Goal: Task Accomplishment & Management: Manage account settings

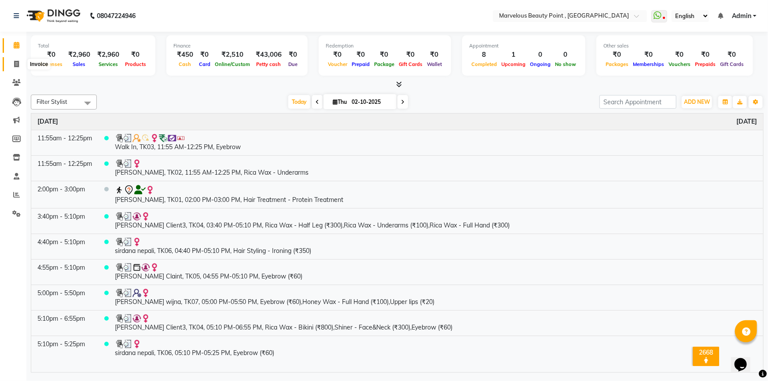
click at [16, 62] on icon at bounding box center [16, 64] width 5 height 7
select select "6391"
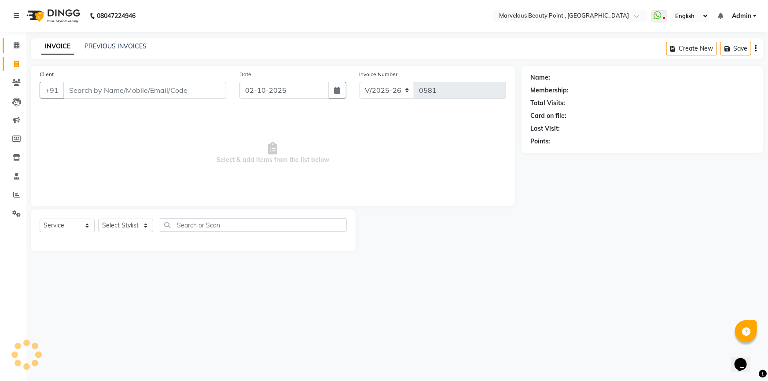
select select "V"
click at [92, 93] on input "Client" at bounding box center [144, 90] width 163 height 17
select select "48482"
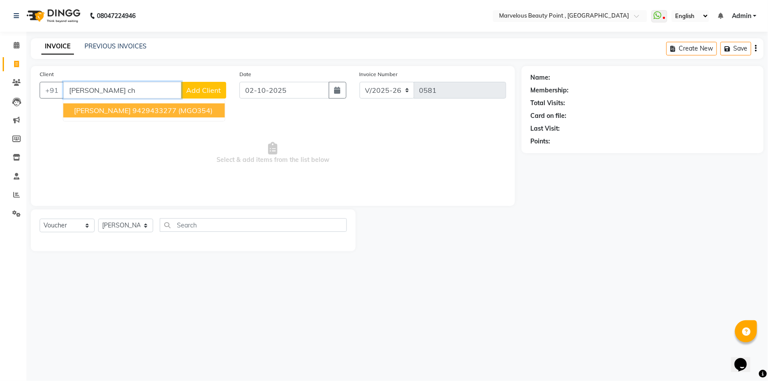
click at [105, 116] on button "[PERSON_NAME] 9429433277 (MGO354)" at bounding box center [144, 110] width 162 height 14
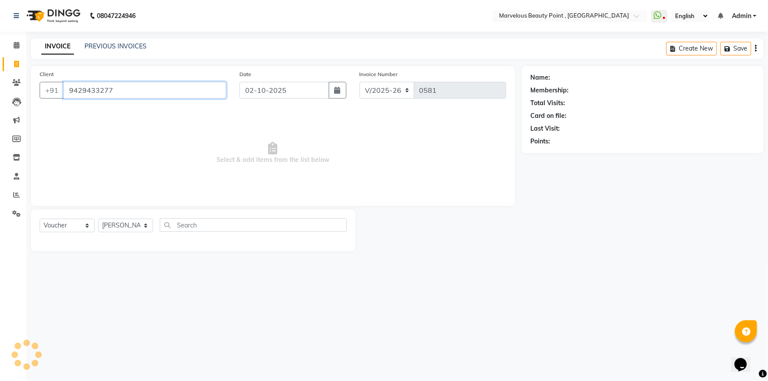
type input "9429433277"
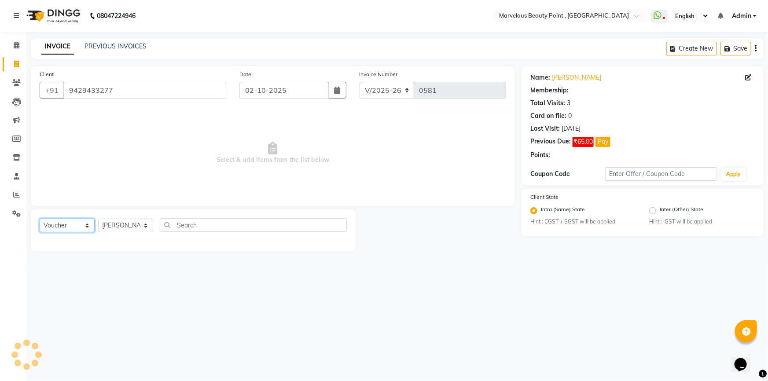
click at [50, 228] on select "Select Service Product Membership Package Voucher Prepaid Gift Card" at bounding box center [67, 226] width 55 height 14
select select "1: Object"
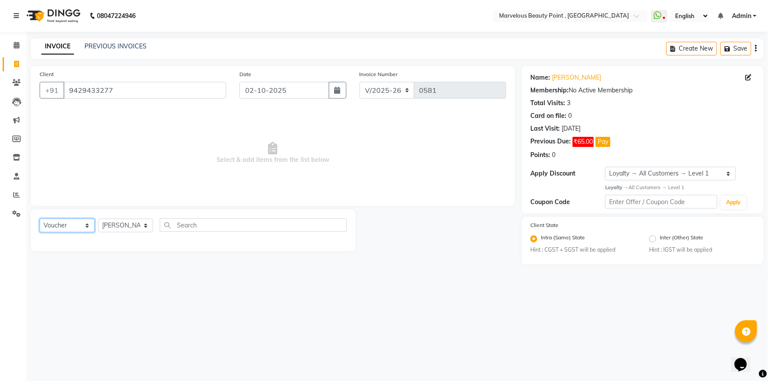
select select "service"
click at [40, 219] on select "Select Service Product Membership Package Voucher Prepaid Gift Card" at bounding box center [67, 226] width 55 height 14
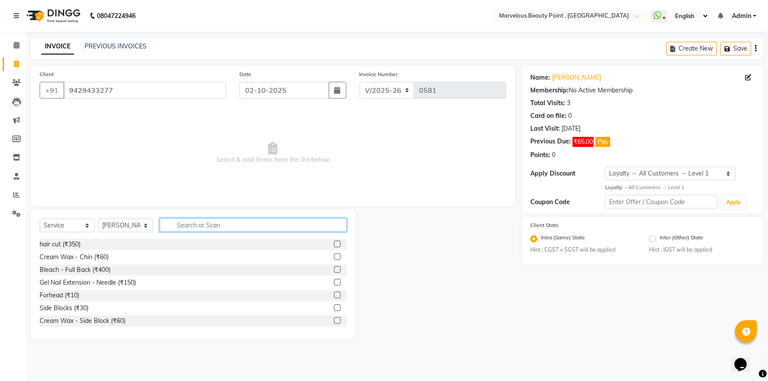
click at [184, 225] on input "text" at bounding box center [253, 225] width 187 height 14
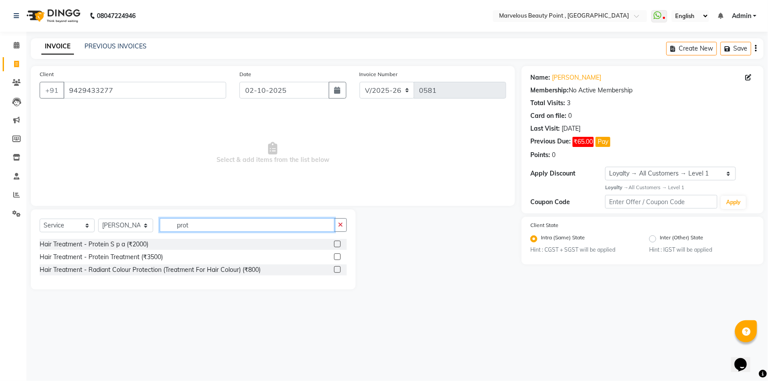
type input "prot"
click at [338, 256] on label at bounding box center [337, 257] width 7 height 7
click at [338, 256] on input "checkbox" at bounding box center [337, 258] width 6 height 6
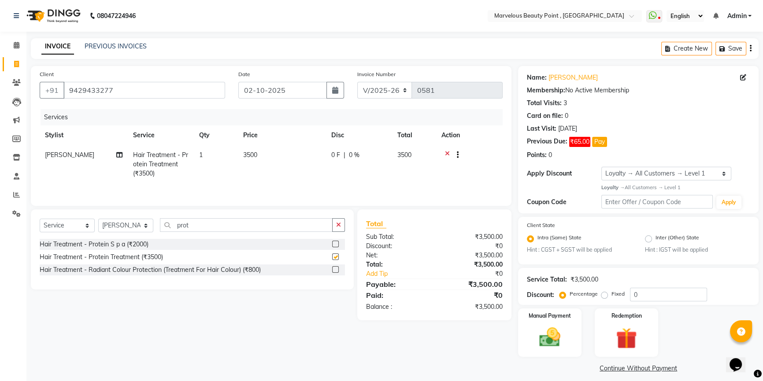
checkbox input "false"
click at [244, 229] on input "prot" at bounding box center [246, 225] width 173 height 14
type input "p"
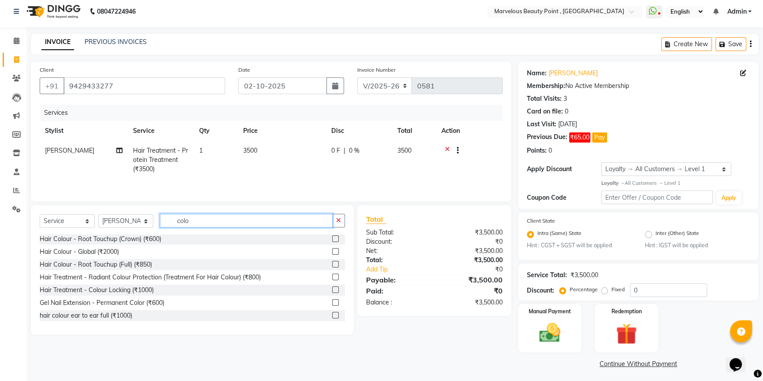
scroll to position [7, 0]
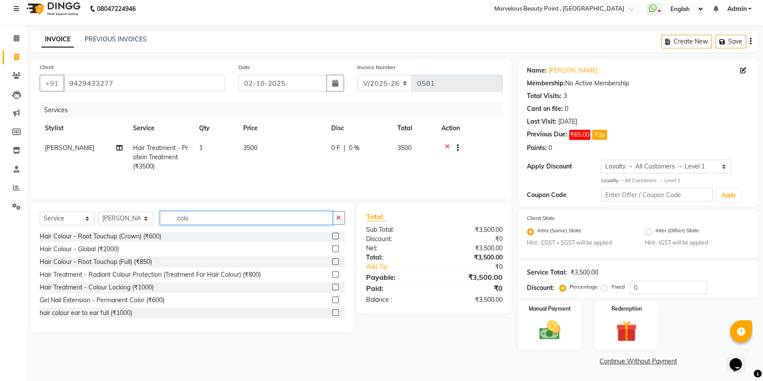
type input "colo"
click at [332, 247] on label at bounding box center [335, 249] width 7 height 7
click at [332, 247] on input "checkbox" at bounding box center [335, 250] width 6 height 6
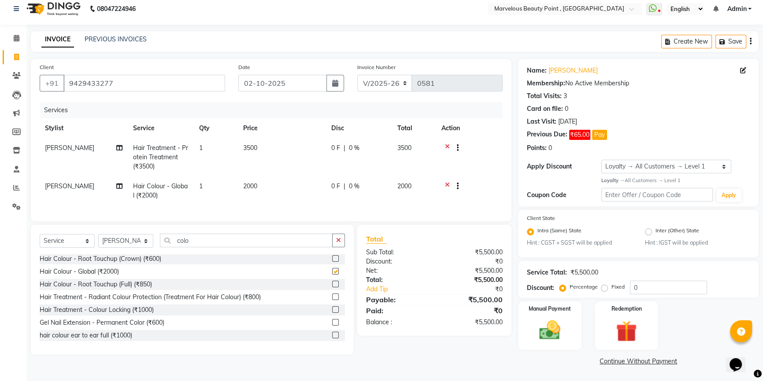
checkbox input "false"
click at [255, 185] on span "2000" at bounding box center [250, 186] width 14 height 8
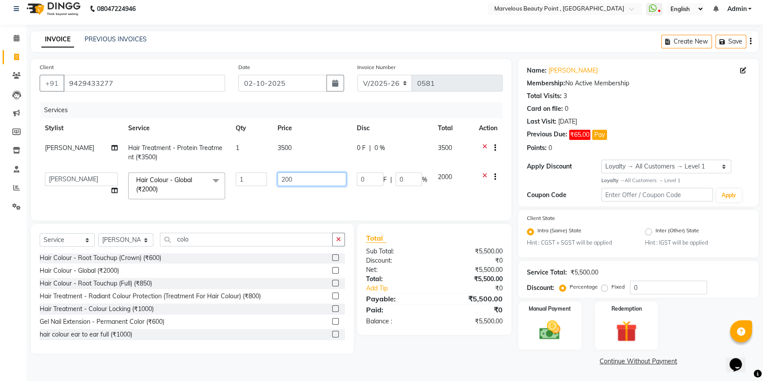
click at [305, 184] on input "200" at bounding box center [311, 180] width 69 height 14
type input "2500"
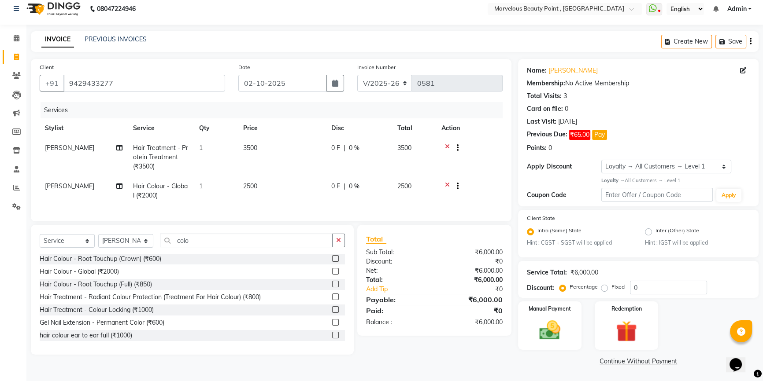
click at [306, 190] on td "2500" at bounding box center [282, 191] width 88 height 29
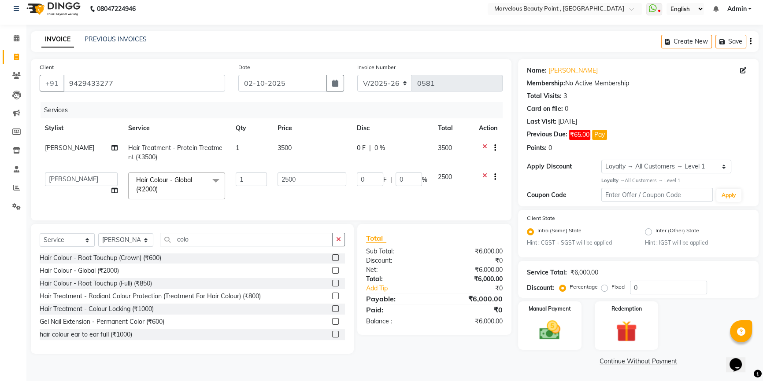
click at [114, 188] on icon at bounding box center [114, 191] width 6 height 6
select select "48482"
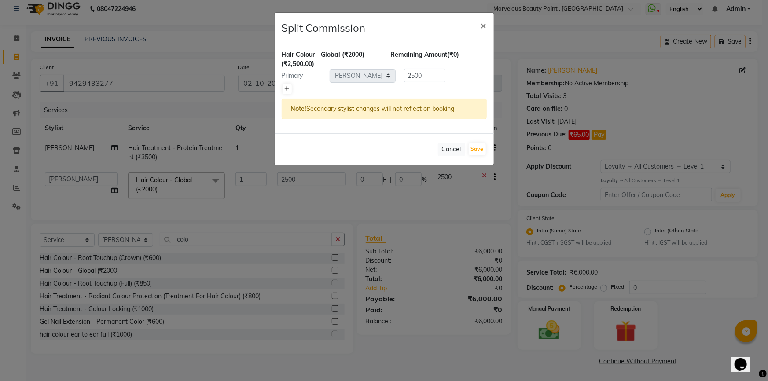
click at [284, 86] on link at bounding box center [287, 89] width 9 height 11
type input "1250"
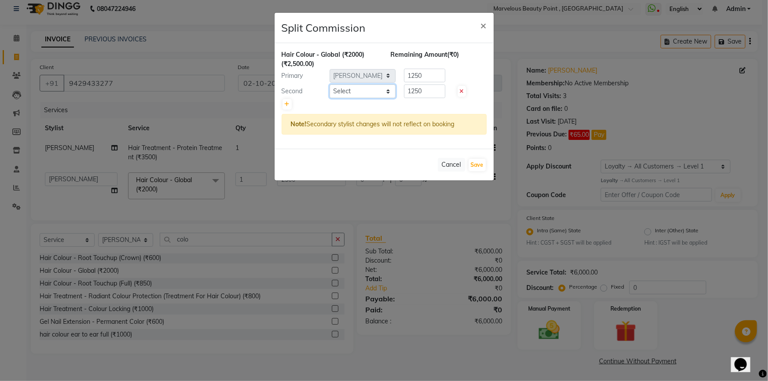
click at [365, 92] on select "Select [PERSON_NAME] [PERSON_NAME] [PERSON_NAME]" at bounding box center [363, 92] width 66 height 14
select select "66154"
click at [330, 85] on select "Select [PERSON_NAME] [PERSON_NAME] [PERSON_NAME]" at bounding box center [363, 92] width 66 height 14
click at [475, 161] on button "Save" at bounding box center [477, 165] width 17 height 12
select select "Select"
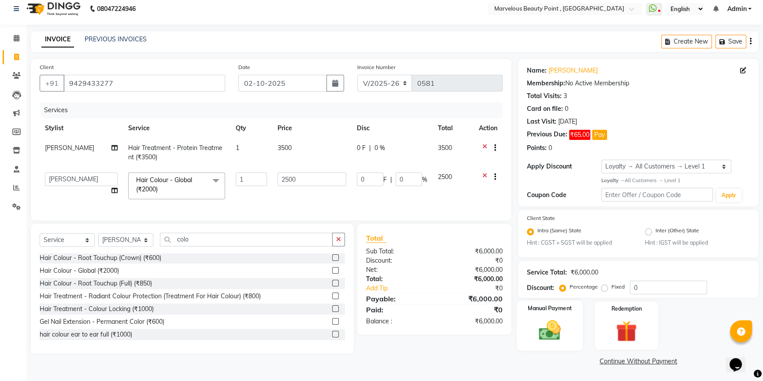
click at [567, 327] on img at bounding box center [550, 330] width 36 height 25
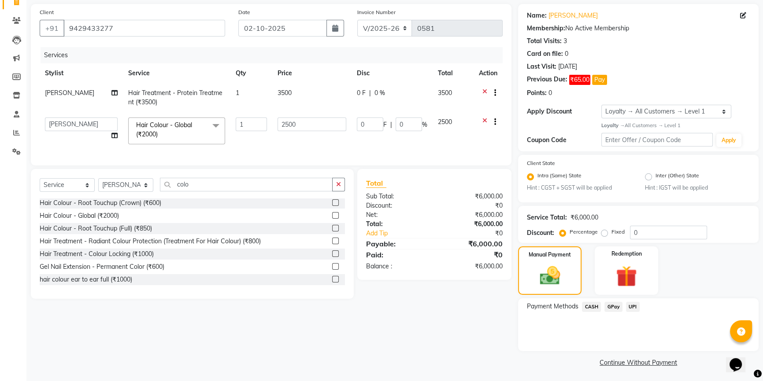
scroll to position [63, 0]
click at [630, 306] on span "UPI" at bounding box center [633, 306] width 14 height 10
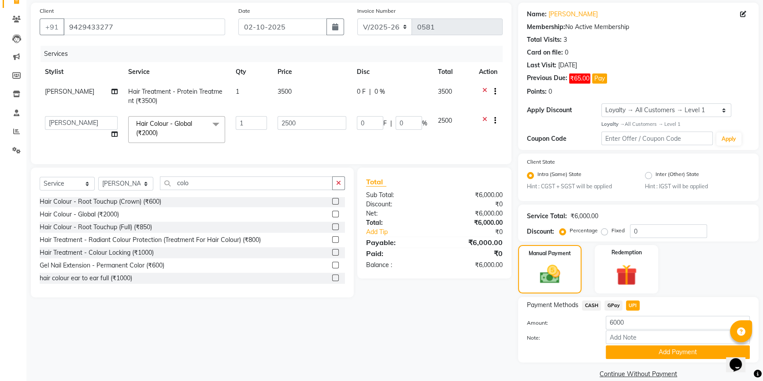
scroll to position [76, 0]
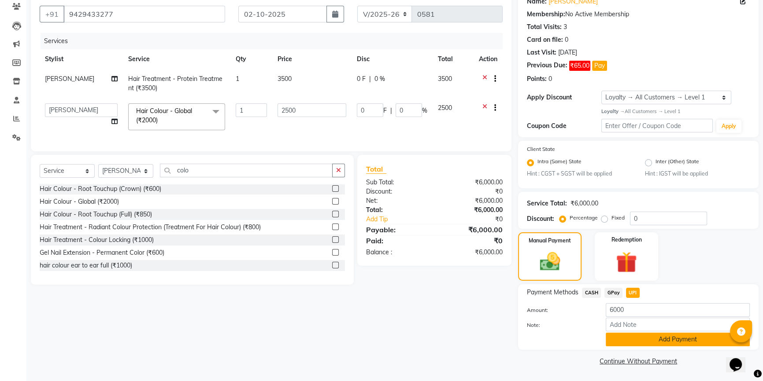
click at [653, 343] on button "Add Payment" at bounding box center [677, 340] width 144 height 14
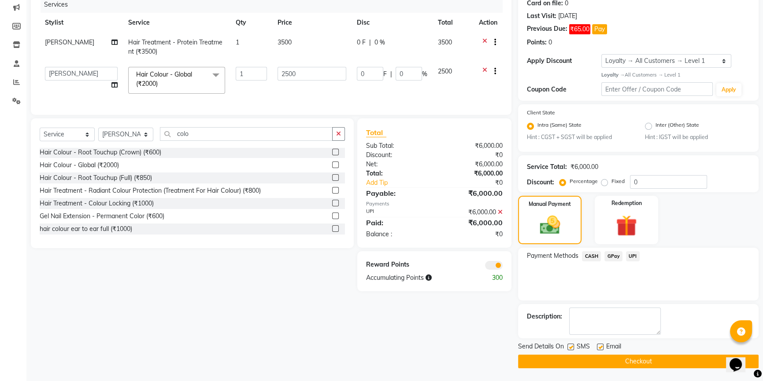
scroll to position [113, 0]
click at [491, 269] on span at bounding box center [494, 265] width 18 height 9
click at [502, 266] on input "checkbox" at bounding box center [502, 266] width 0 height 0
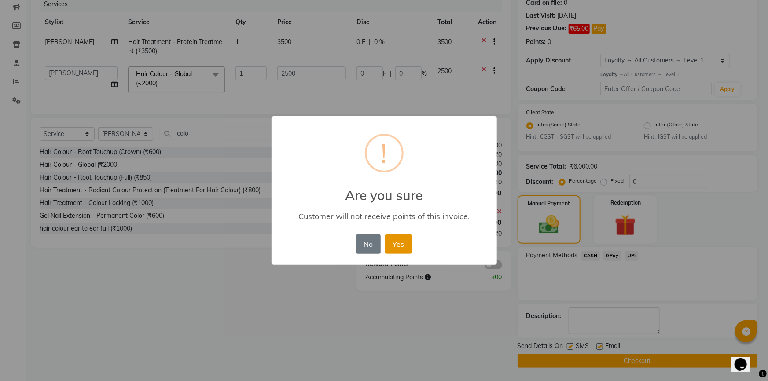
click at [406, 252] on button "Yes" at bounding box center [398, 244] width 27 height 19
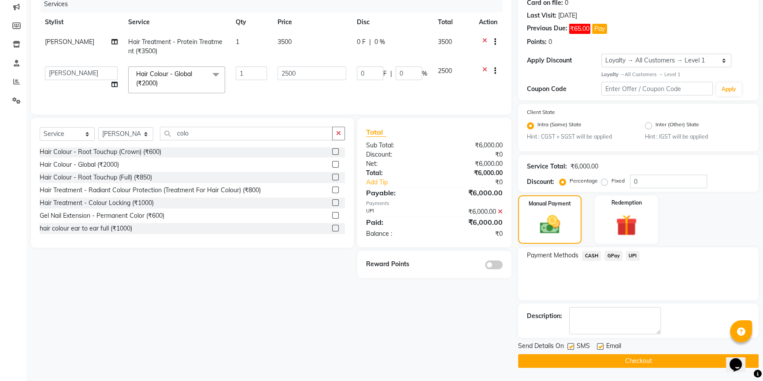
click at [550, 358] on button "Checkout" at bounding box center [638, 361] width 240 height 14
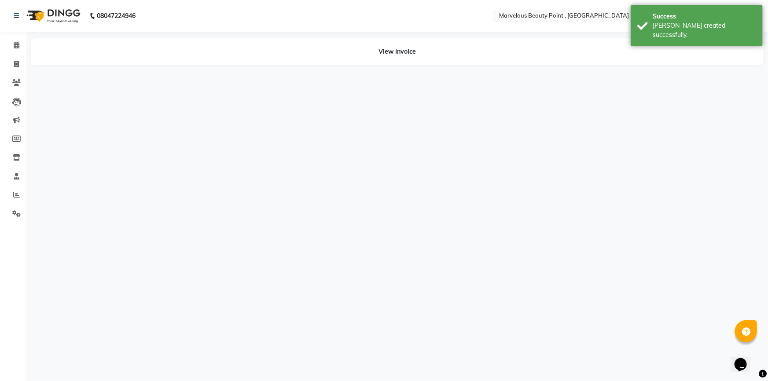
select select "48482"
select select "66154"
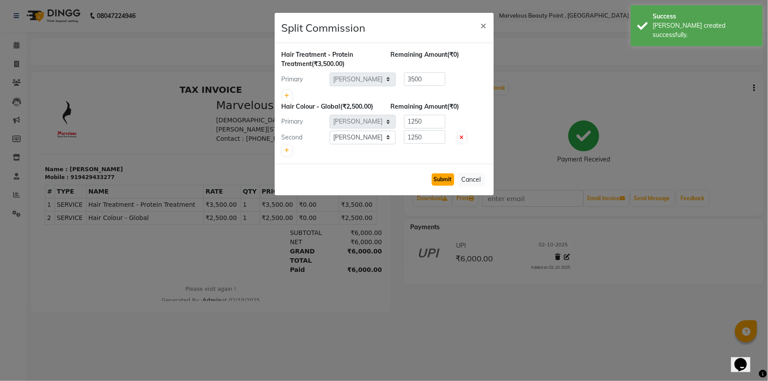
click at [438, 181] on button "Submit" at bounding box center [443, 179] width 22 height 12
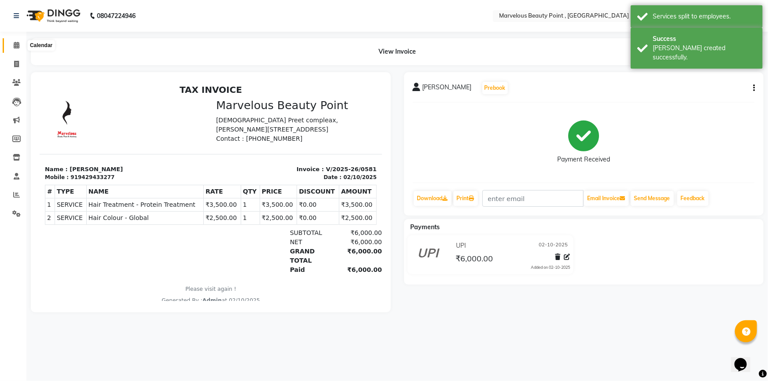
click at [14, 43] on icon at bounding box center [17, 45] width 6 height 7
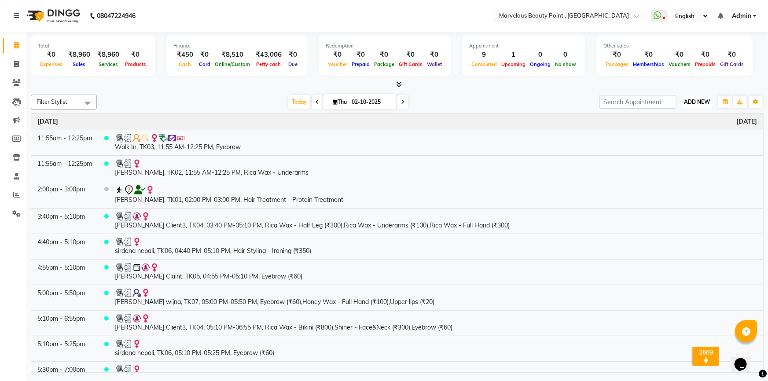
click at [683, 102] on button "ADD NEW Toggle Dropdown" at bounding box center [697, 102] width 30 height 12
click at [677, 137] on link "Add Expense" at bounding box center [678, 141] width 70 height 11
select select "1"
select select "5399"
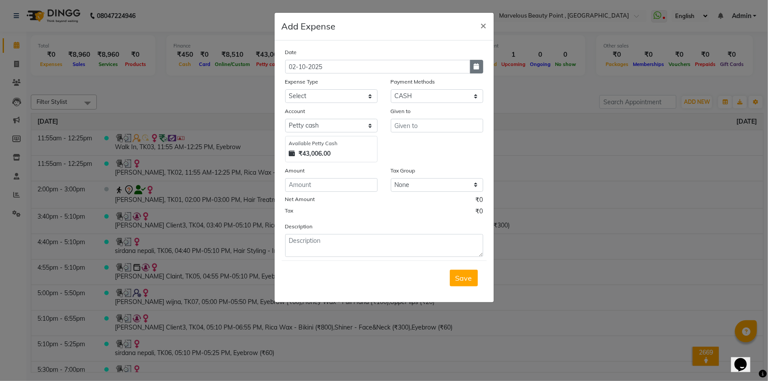
click at [476, 69] on icon "button" at bounding box center [476, 66] width 5 height 6
select select "10"
select select "2025"
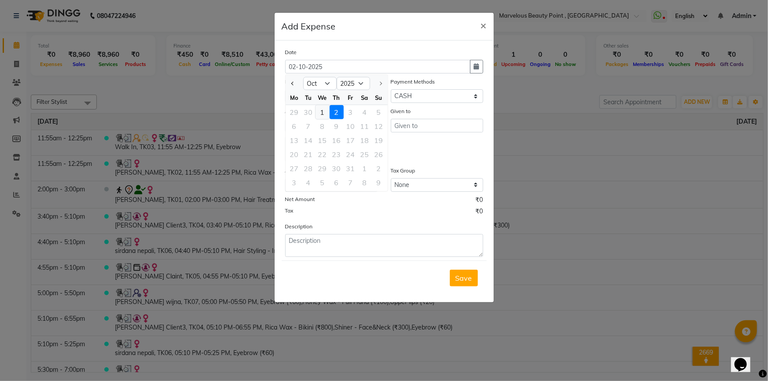
click at [324, 111] on div "1" at bounding box center [323, 112] width 14 height 14
type input "01-10-2025"
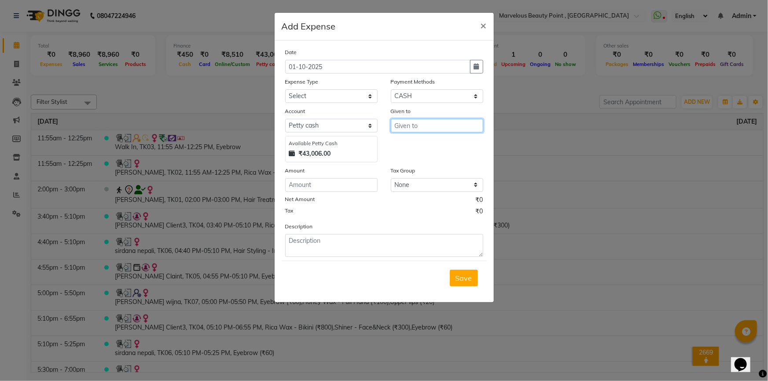
click at [420, 128] on input "text" at bounding box center [437, 126] width 92 height 14
click at [412, 144] on ngb-highlight "Dh armishtha" at bounding box center [423, 144] width 43 height 9
type input "[PERSON_NAME]"
drag, startPoint x: 352, startPoint y: 189, endPoint x: 351, endPoint y: 181, distance: 8.0
click at [352, 189] on input "number" at bounding box center [331, 185] width 92 height 14
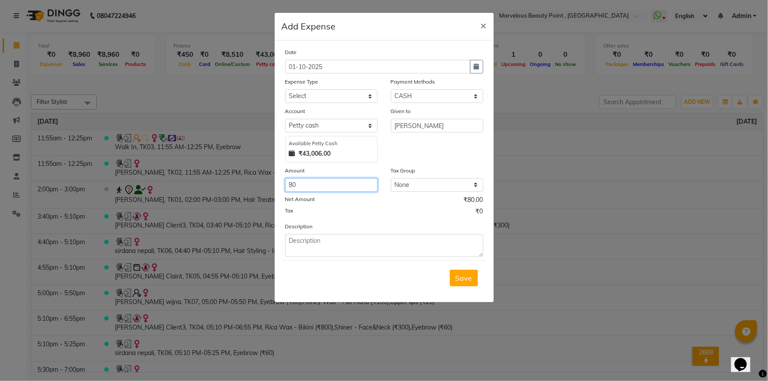
type input "80"
click at [409, 185] on select "None GST 5% GST" at bounding box center [437, 185] width 92 height 14
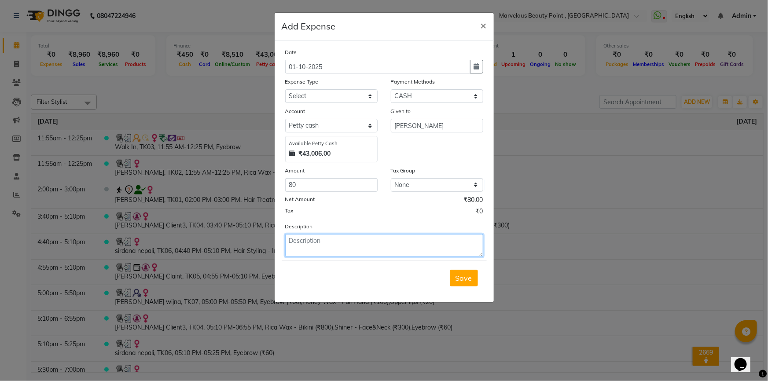
click at [343, 249] on textarea at bounding box center [384, 245] width 198 height 23
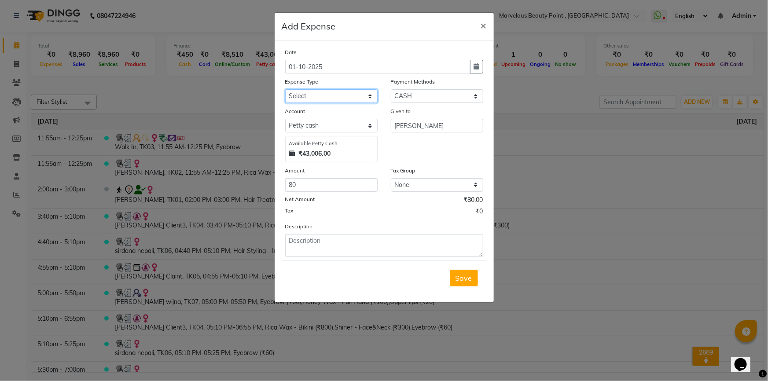
click at [307, 96] on select "Select Advance Salary Bank charges Car maintenance Cash transfer to bank Cash t…" at bounding box center [331, 96] width 92 height 14
select select "15435"
click at [285, 90] on select "Select Advance Salary Bank charges Car maintenance Cash transfer to bank Cash t…" at bounding box center [331, 96] width 92 height 14
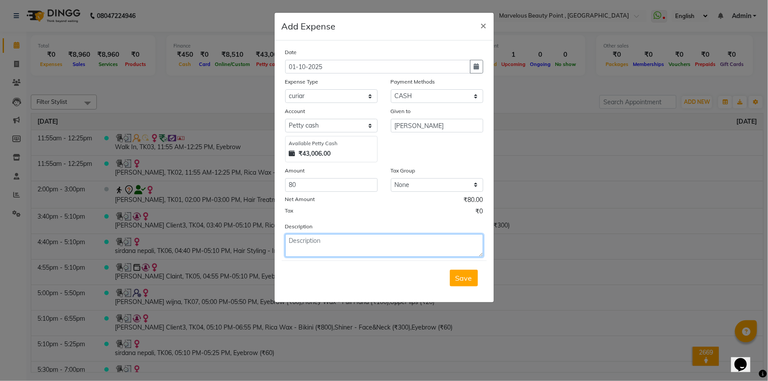
click at [328, 245] on textarea at bounding box center [384, 245] width 198 height 23
type textarea "curiar"
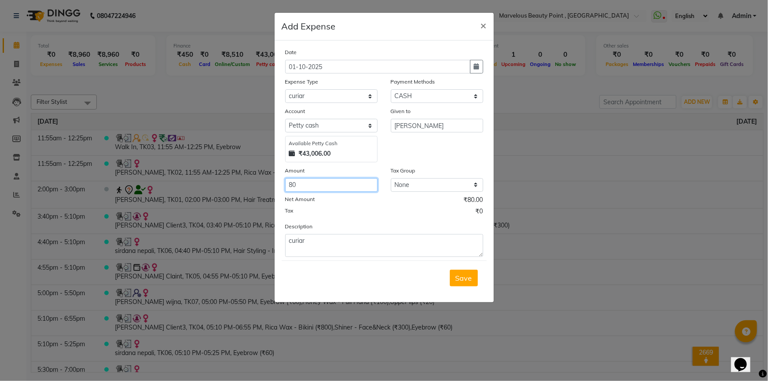
click at [313, 187] on input "80" at bounding box center [331, 185] width 92 height 14
click at [458, 277] on span "Save" at bounding box center [464, 278] width 17 height 9
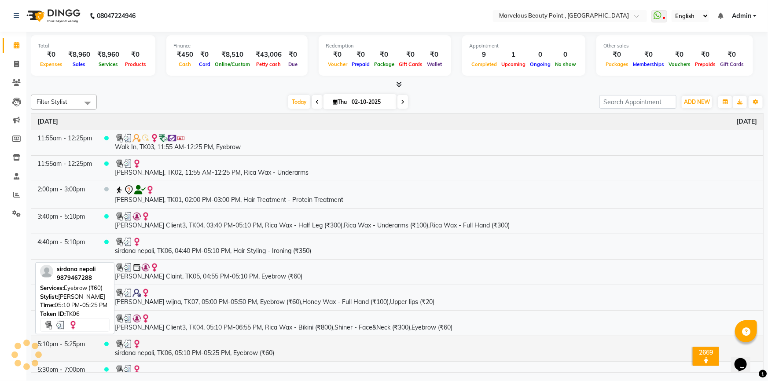
click at [662, 350] on td "sirdana nepali, TK06, 05:10 PM-05:25 PM, Eyebrow (₹60)" at bounding box center [436, 349] width 655 height 26
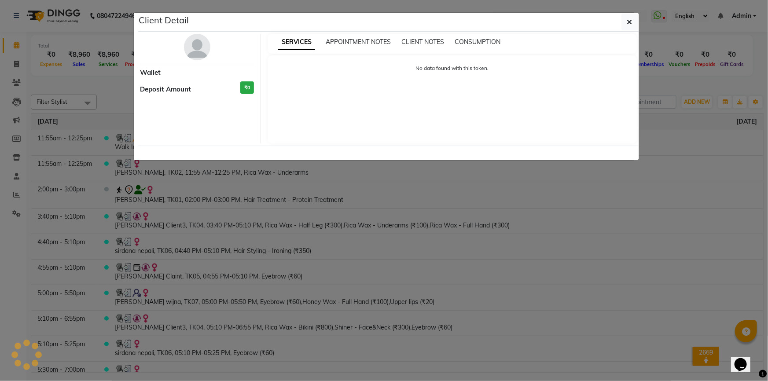
select select "3"
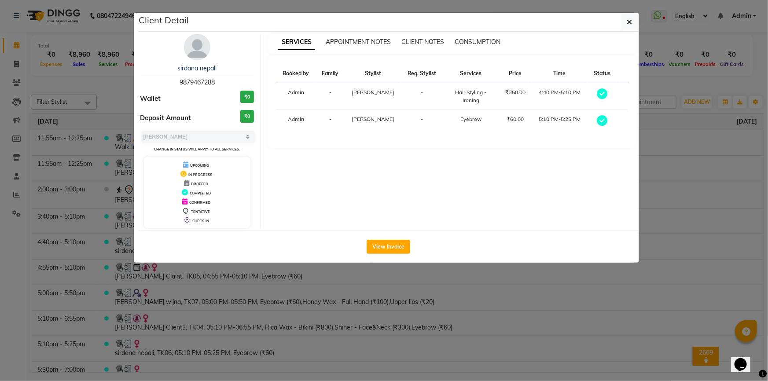
click at [321, 200] on div "SERVICES APPOINTMENT NOTES CLIENT NOTES CONSUMPTION Booked by Family Stylist Re…" at bounding box center [452, 131] width 383 height 195
click at [628, 20] on icon "button" at bounding box center [629, 21] width 5 height 7
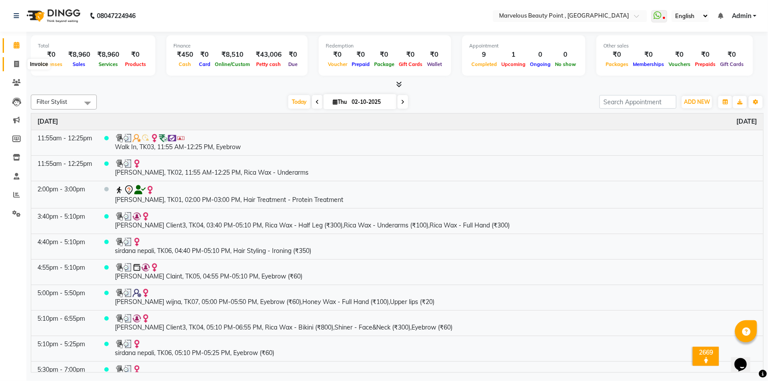
click at [18, 63] on icon at bounding box center [16, 64] width 5 height 7
select select "6391"
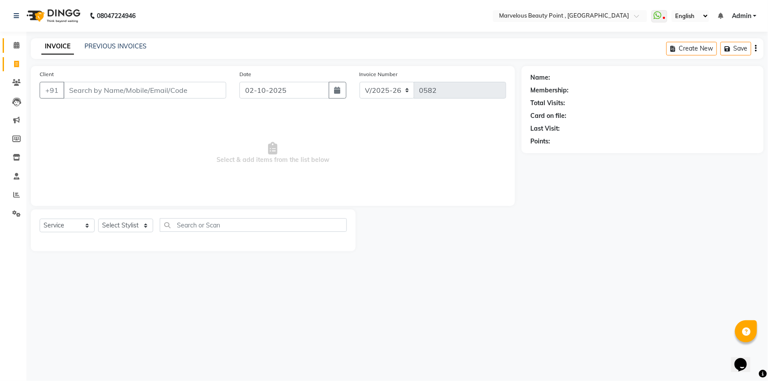
select select "V"
select select "48482"
click at [116, 47] on link "PREVIOUS INVOICES" at bounding box center [116, 46] width 62 height 8
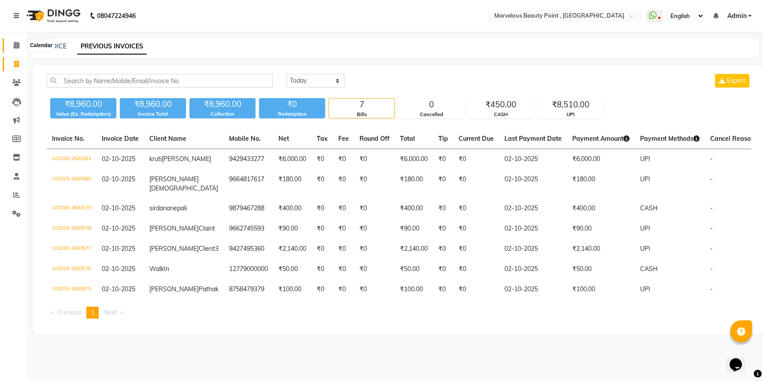
click at [17, 47] on icon at bounding box center [17, 45] width 6 height 7
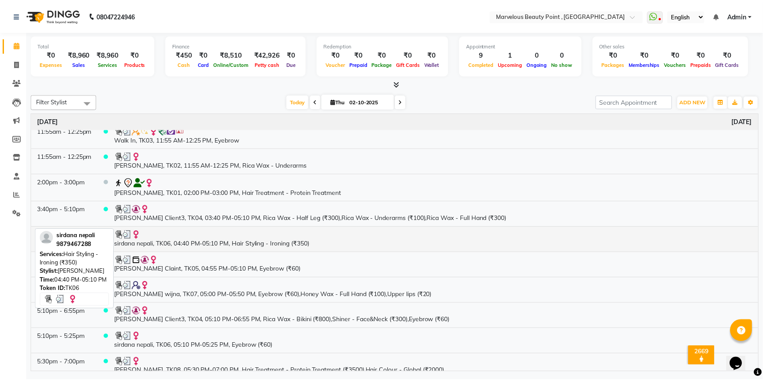
scroll to position [14, 0]
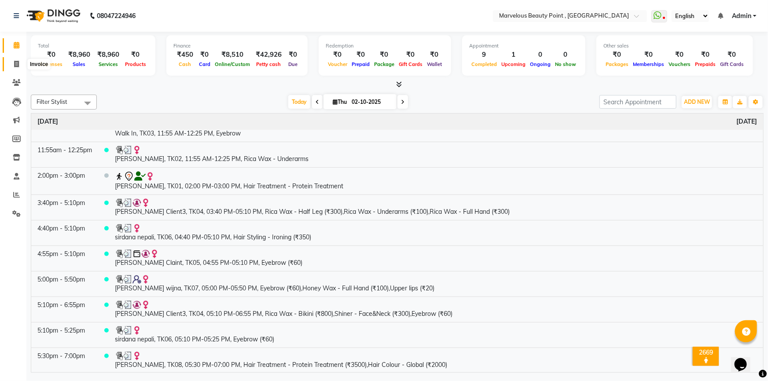
click at [13, 63] on span at bounding box center [16, 64] width 15 height 10
select select "service"
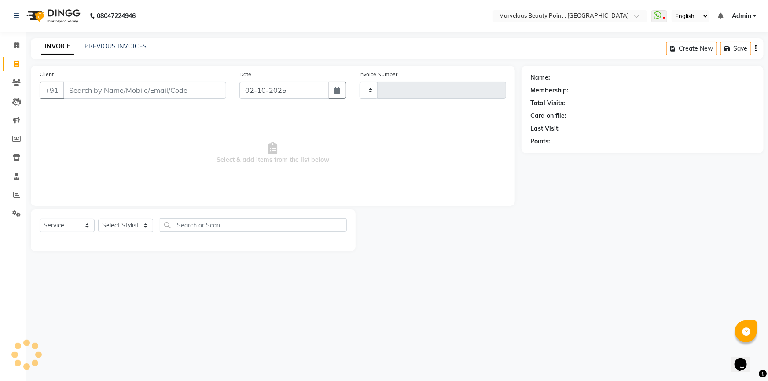
type input "0582"
select select "6391"
select select "V"
select select "48482"
click at [90, 48] on link "PREVIOUS INVOICES" at bounding box center [116, 46] width 62 height 8
